Goal: Find specific page/section: Find specific page/section

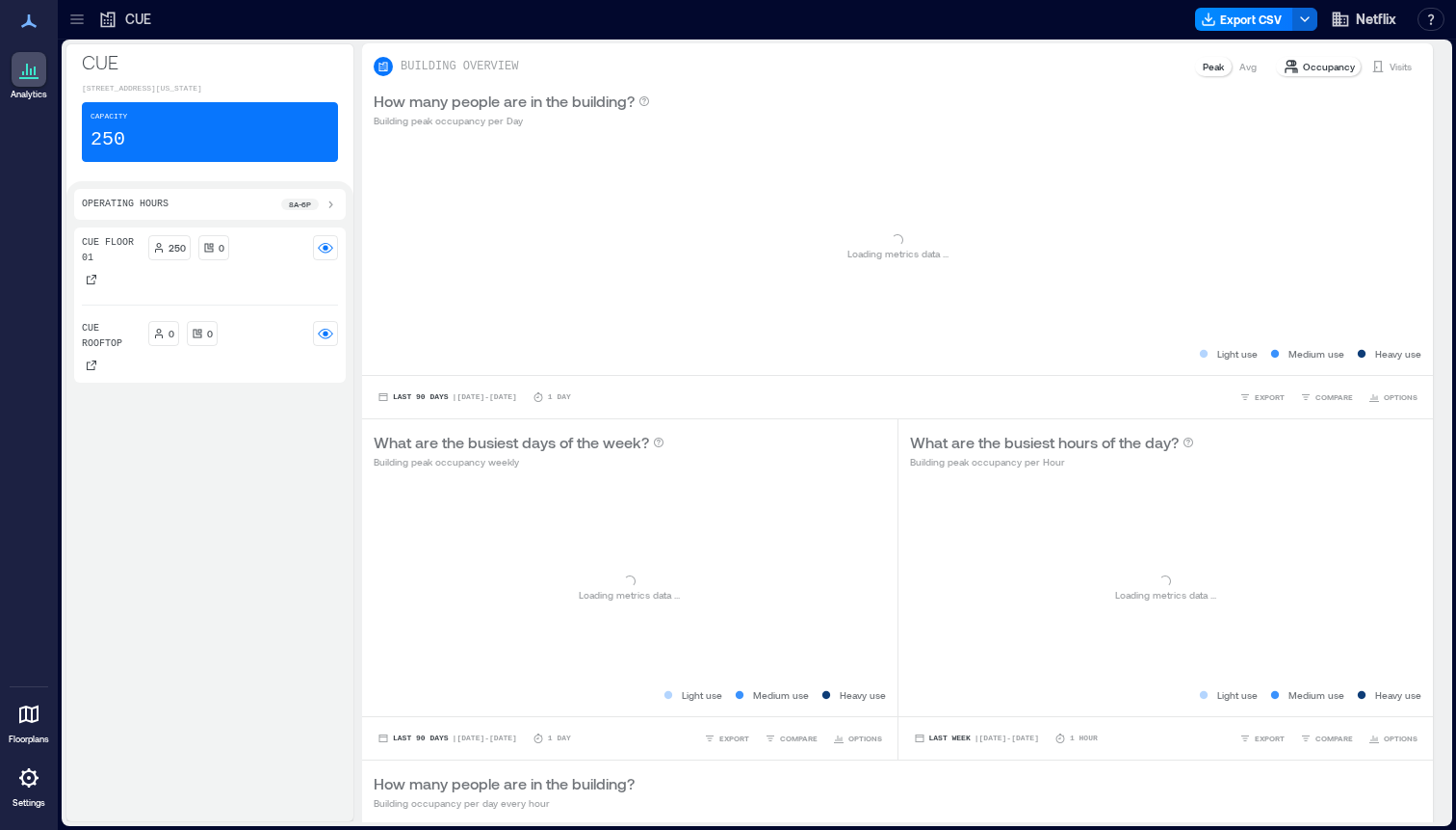
click at [79, 18] on icon at bounding box center [76, 19] width 13 height 2
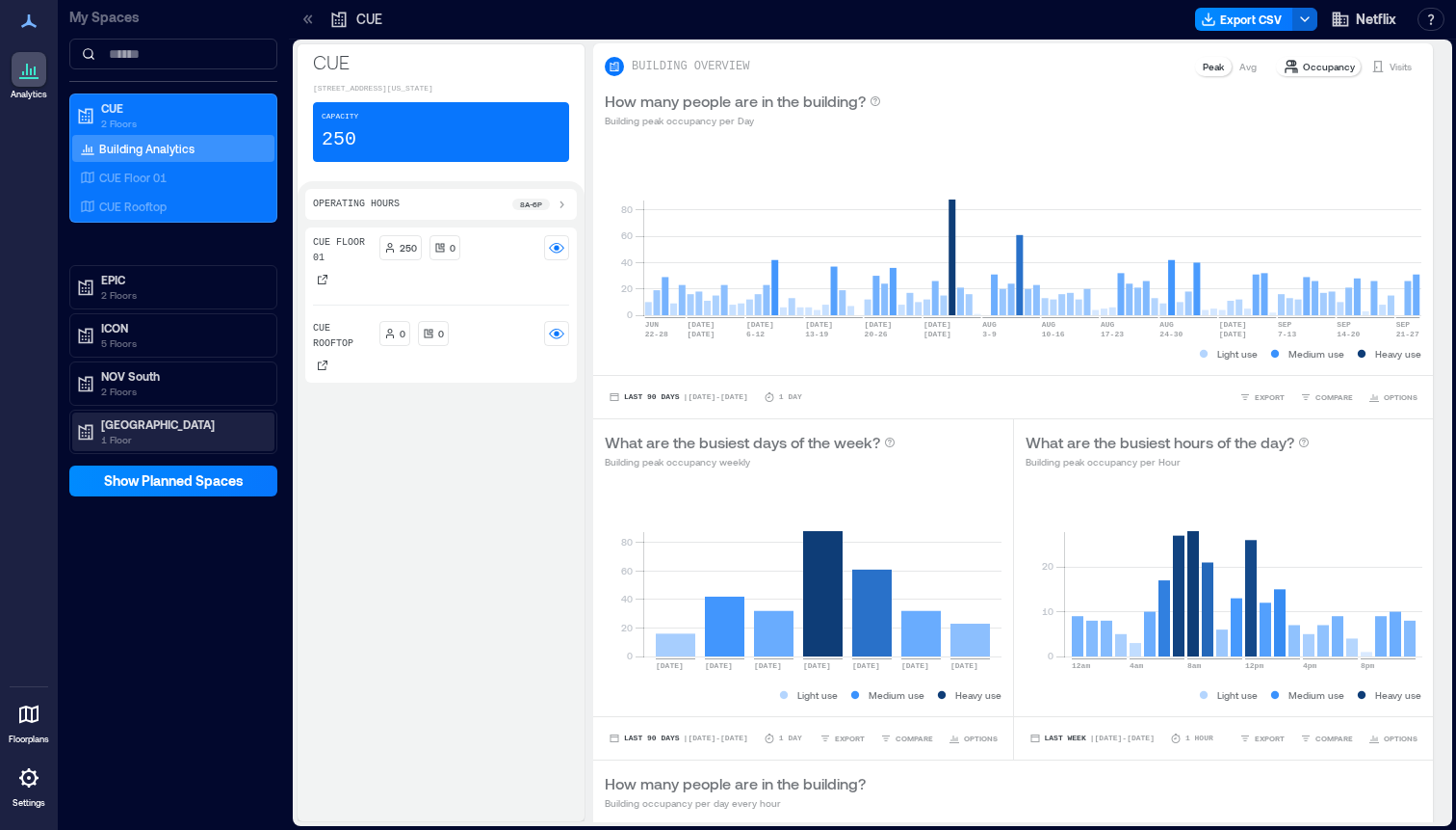
click at [225, 432] on p "1 Floor" at bounding box center [182, 440] width 162 height 15
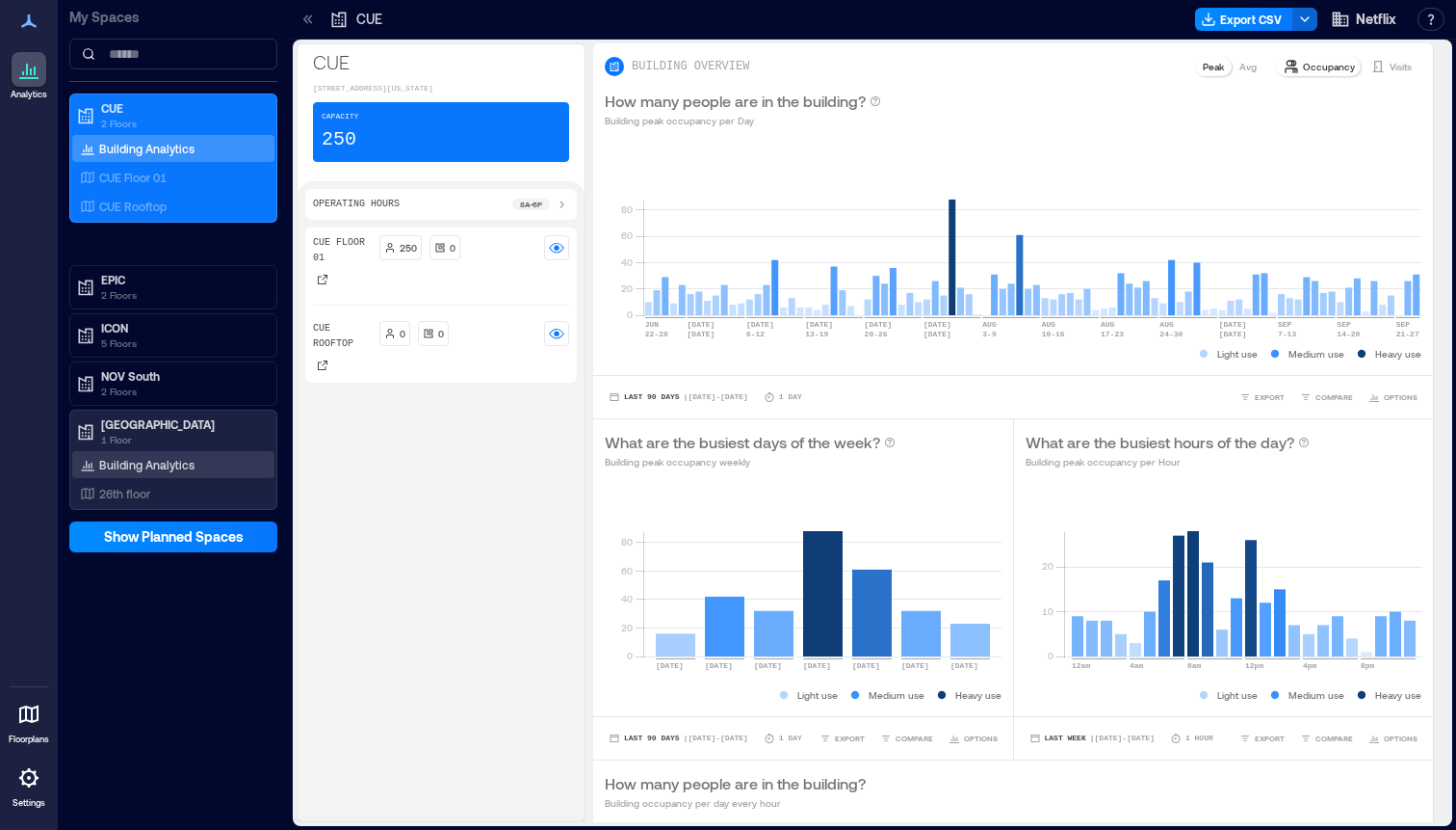
click at [224, 460] on div "Building Analytics" at bounding box center [173, 465] width 202 height 27
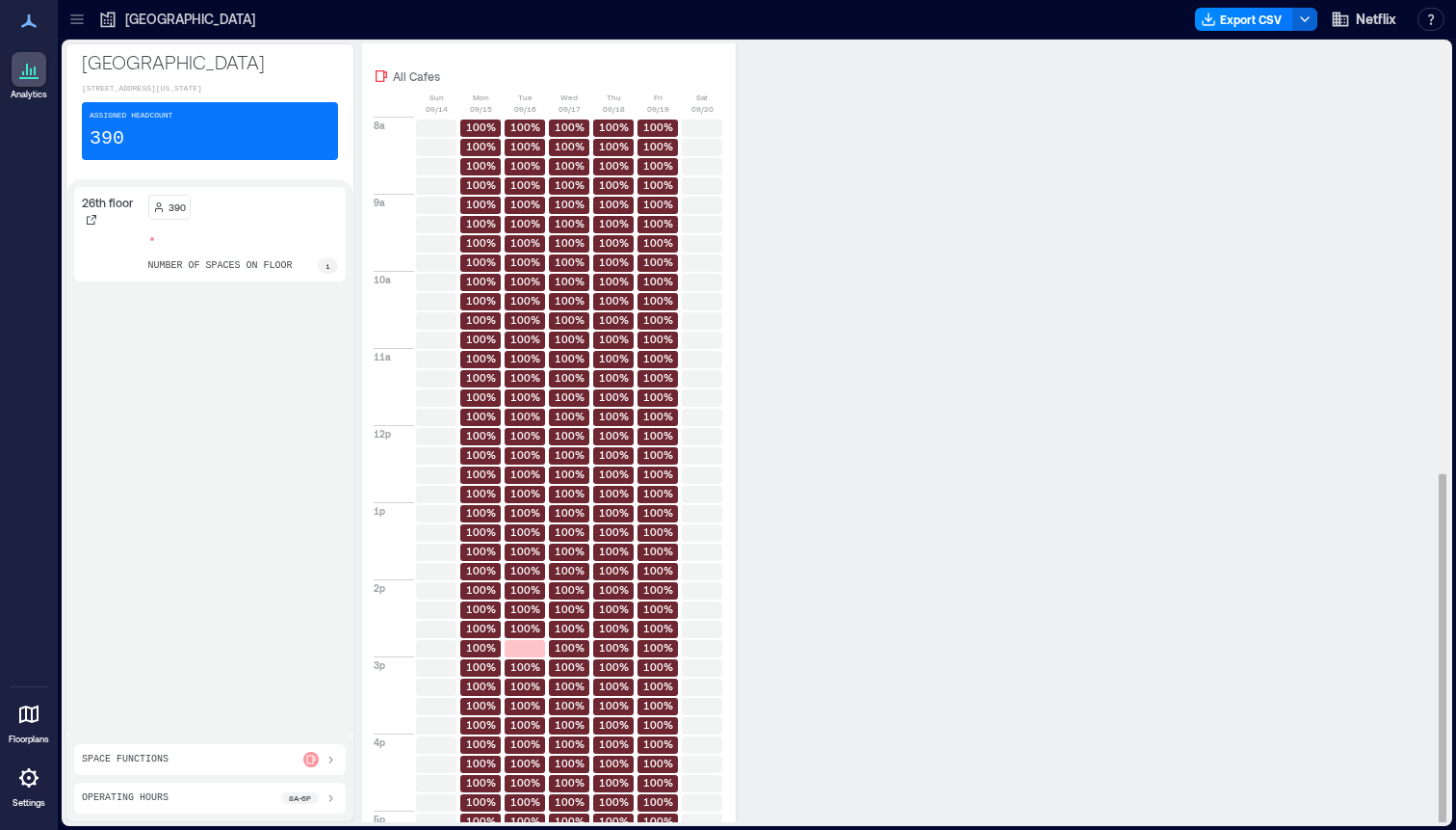
scroll to position [952, 0]
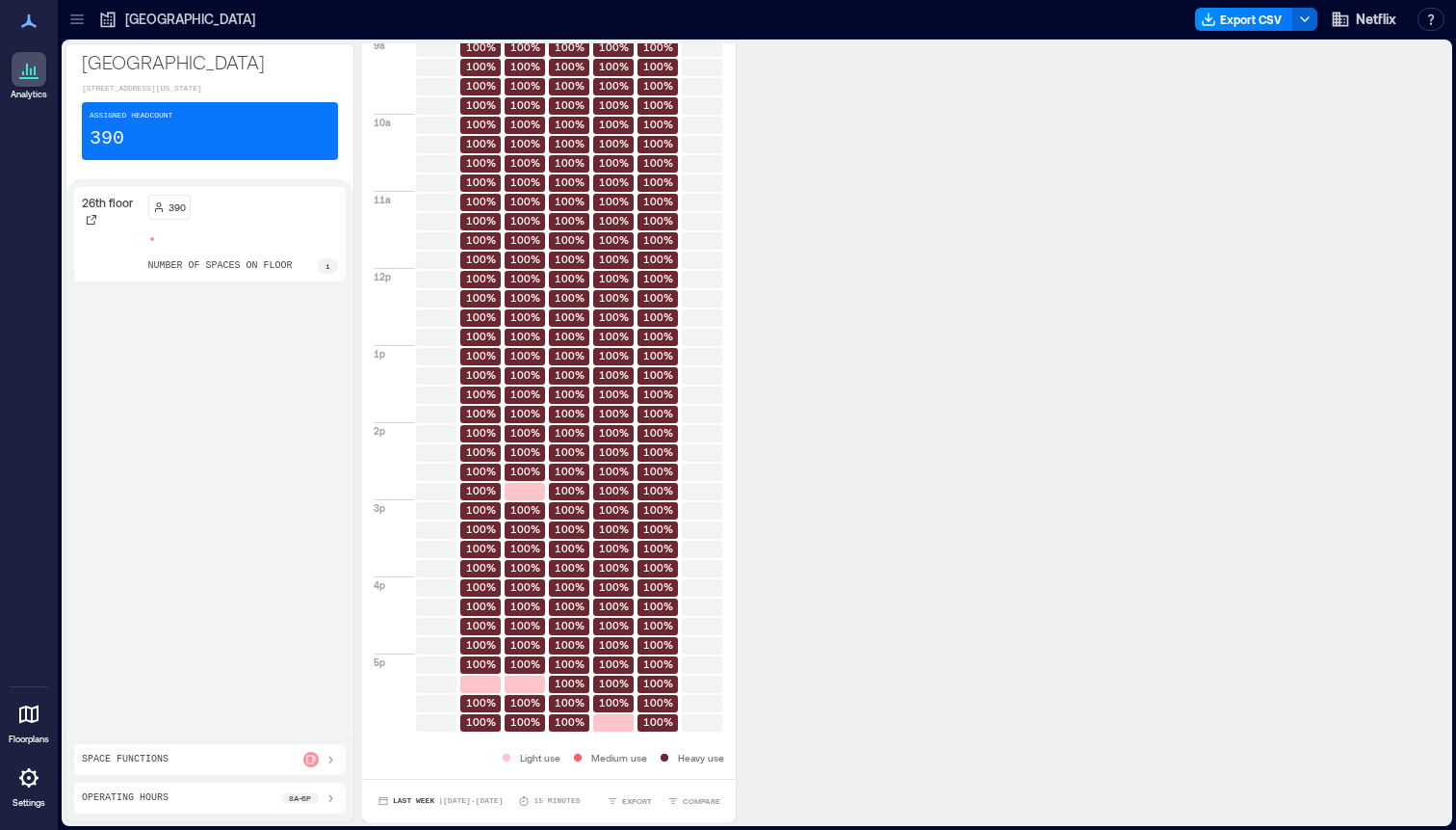
click at [230, 263] on div "390 number of spaces on floor 1" at bounding box center [244, 234] width 191 height 79
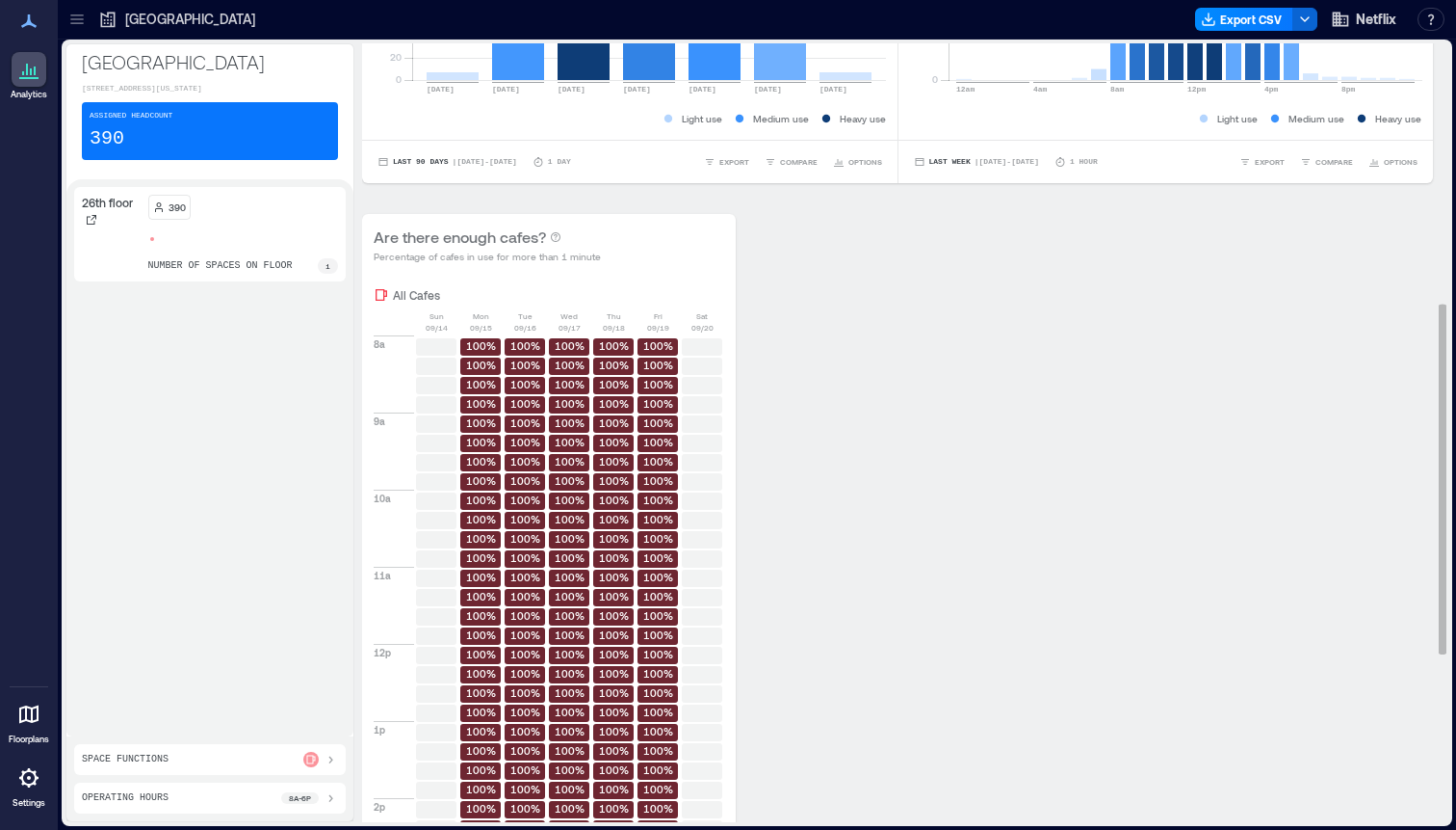
scroll to position [0, 0]
